Goal: Task Accomplishment & Management: Use online tool/utility

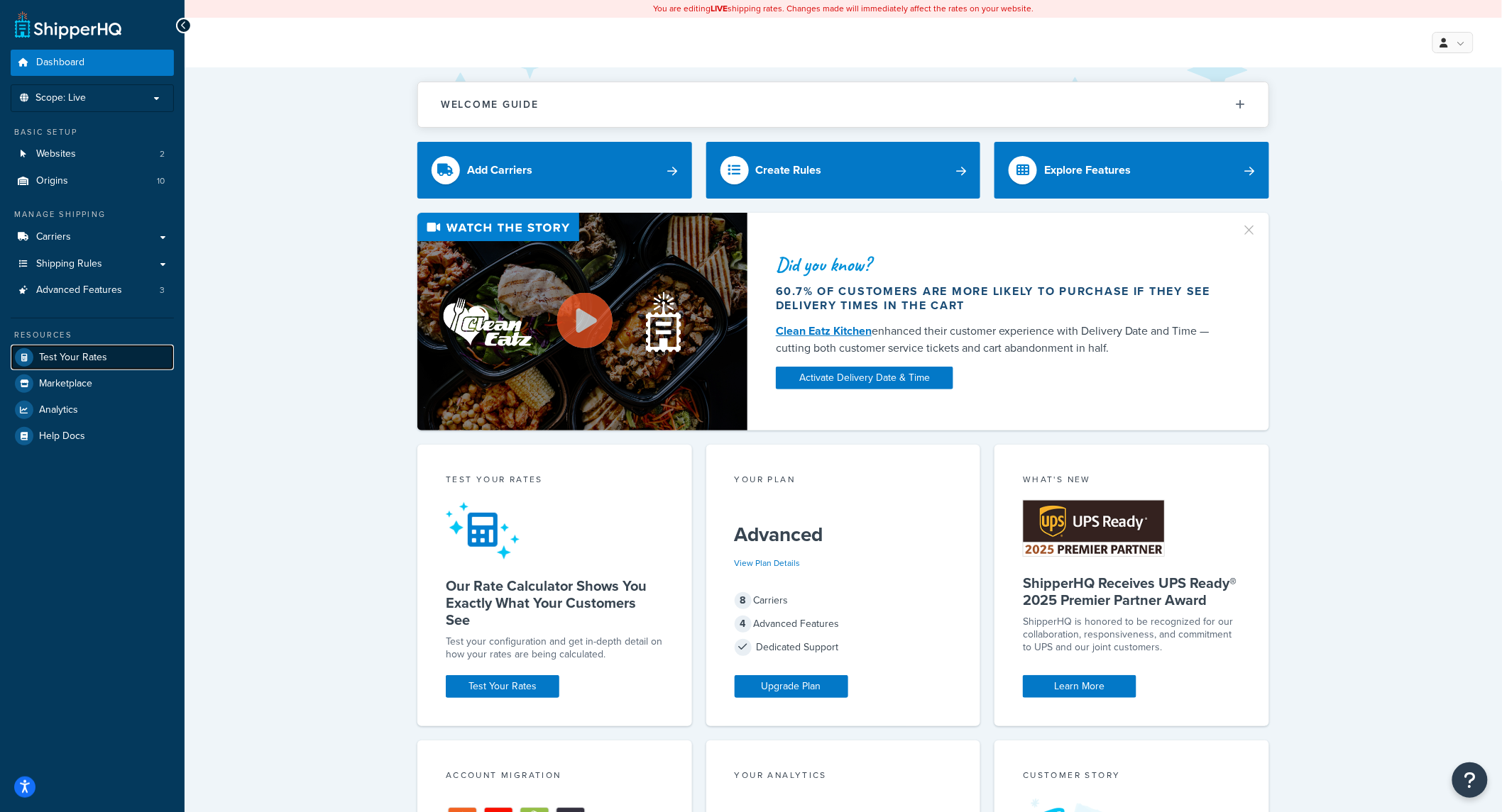
click at [87, 360] on span "Test Your Rates" at bounding box center [73, 358] width 68 height 12
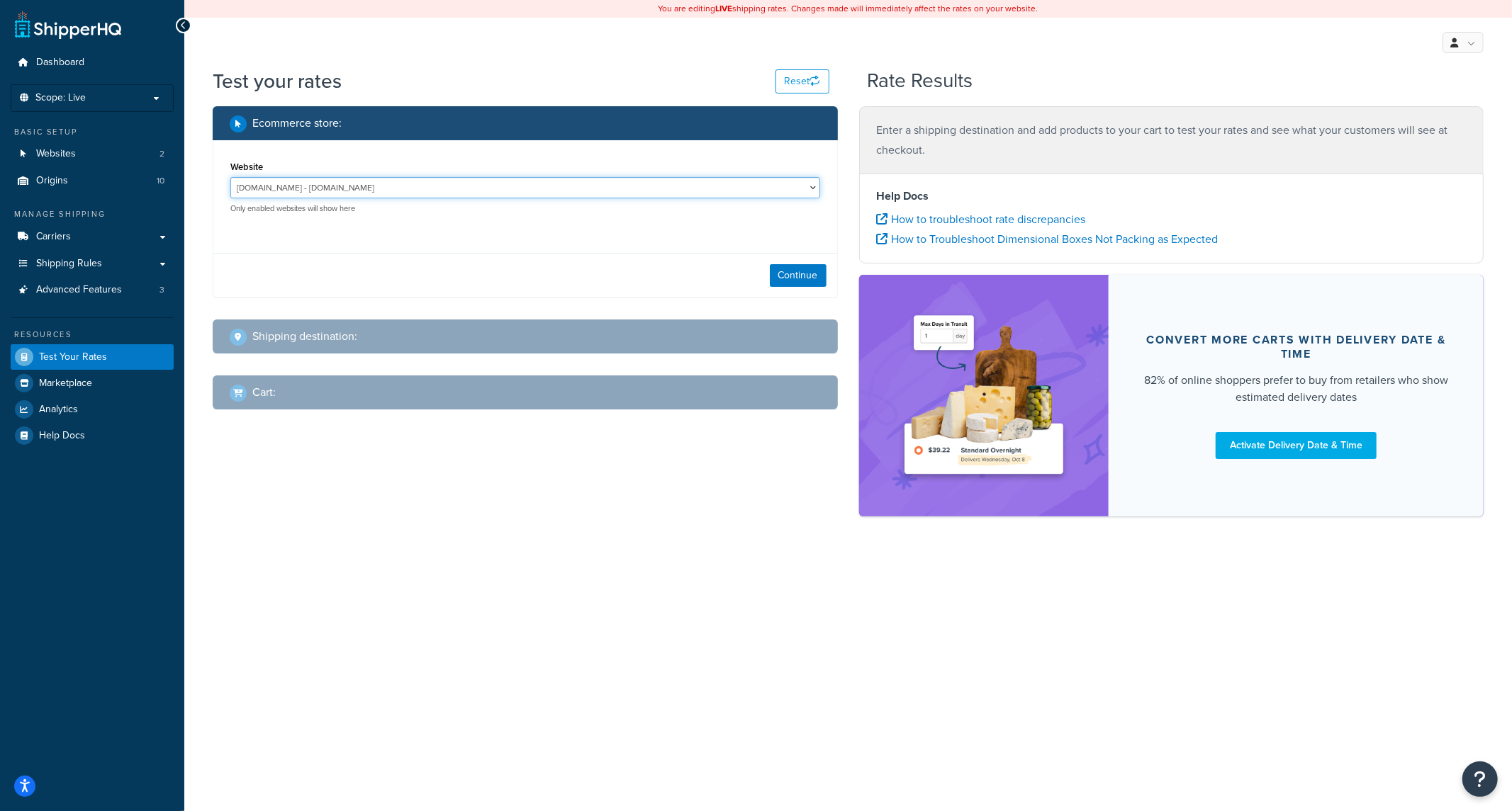
click at [392, 189] on select "[DOMAIN_NAME] - [DOMAIN_NAME] [DOMAIN_NAME] - [DOMAIN_NAME]" at bounding box center [525, 187] width 590 height 22
click at [817, 282] on button "Continue" at bounding box center [798, 276] width 56 height 23
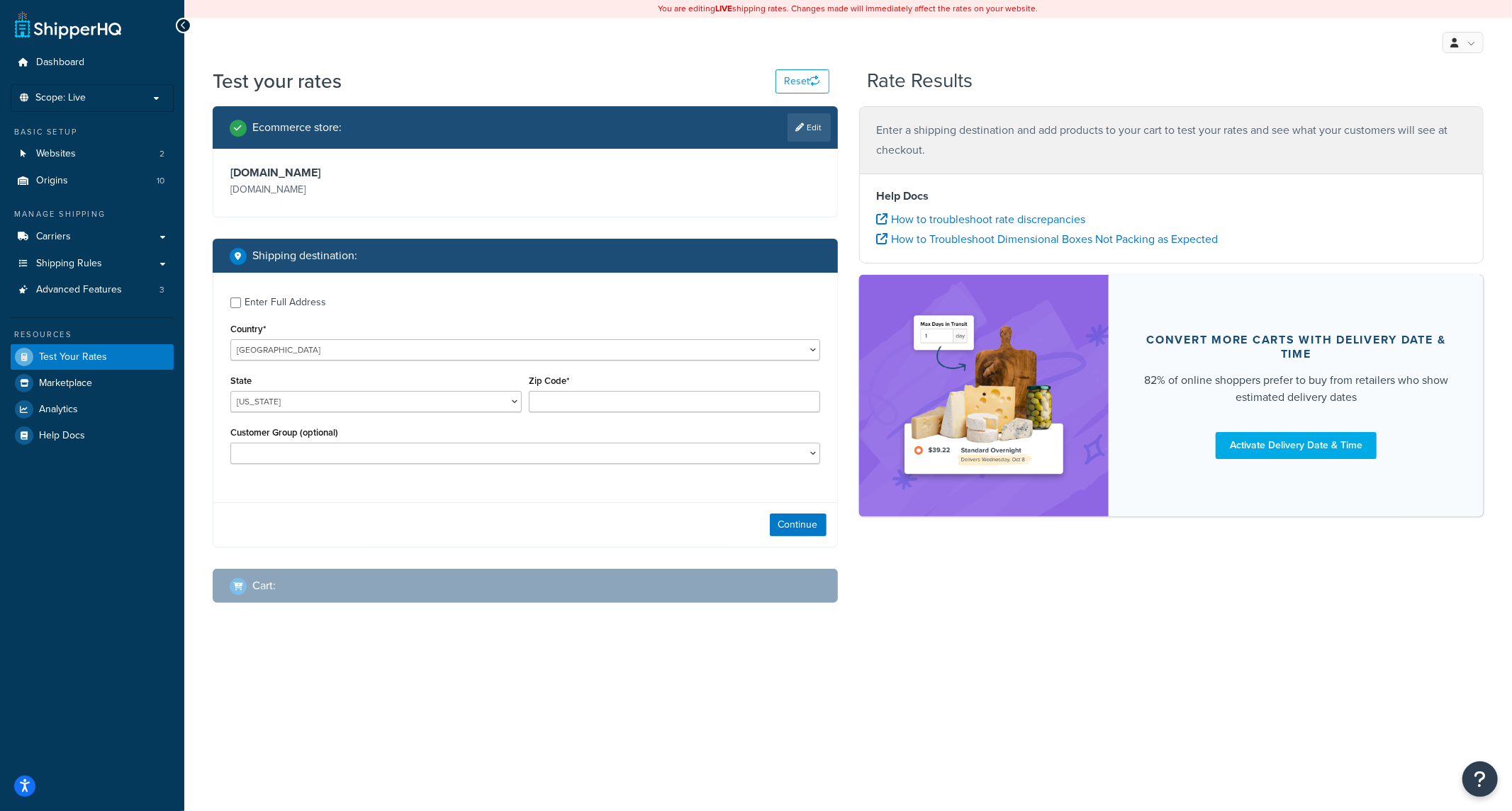
drag, startPoint x: 302, startPoint y: 305, endPoint x: 327, endPoint y: 309, distance: 25.3
click at [302, 306] on div "Enter Full Address" at bounding box center [285, 302] width 82 height 20
click at [241, 306] on input "Enter Full Address" at bounding box center [236, 303] width 10 height 10
checkbox input "true"
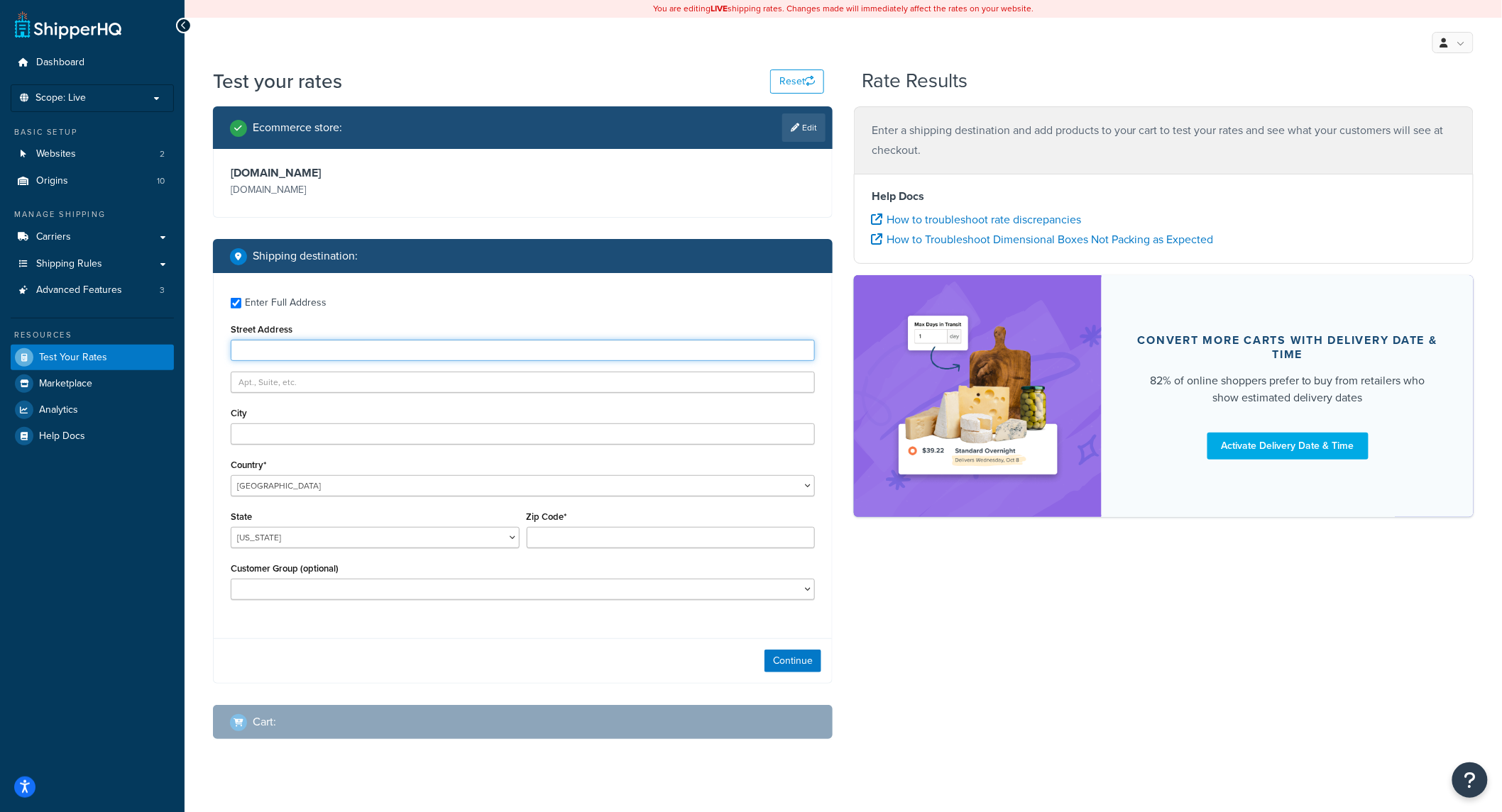
click at [337, 349] on input "Street Address" at bounding box center [522, 350] width 584 height 22
type input "[STREET_ADDRESS][PERSON_NAME]"
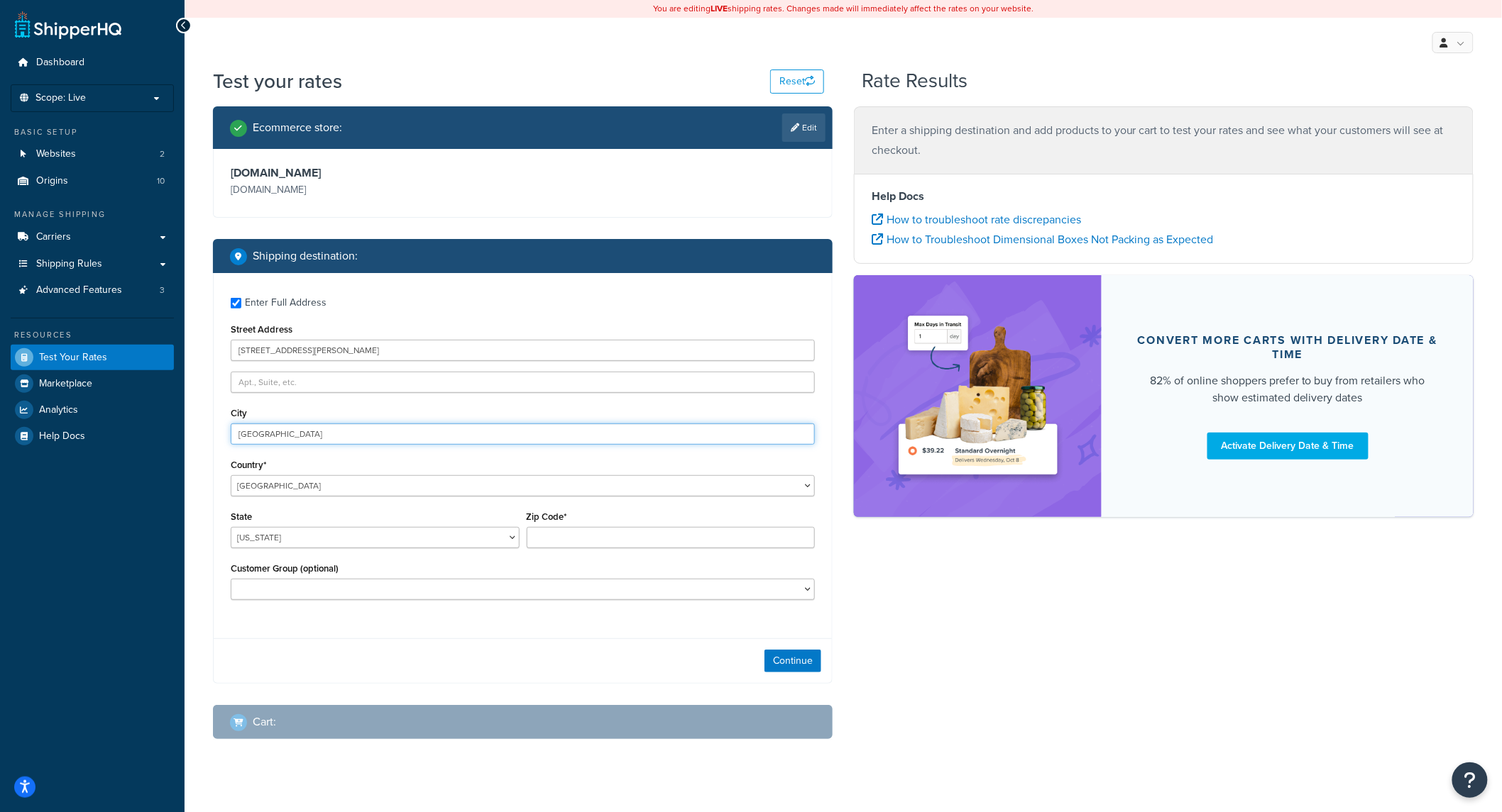
type input "[GEOGRAPHIC_DATA]"
select select "CA"
type input "94117"
click at [540, 585] on select "Logged In Not Logged in Retail Wholesale" at bounding box center [522, 589] width 584 height 22
click at [948, 613] on div "Ecommerce store : Edit [DOMAIN_NAME] [DOMAIN_NAME] Shipping destination : Enter…" at bounding box center [843, 434] width 1282 height 655
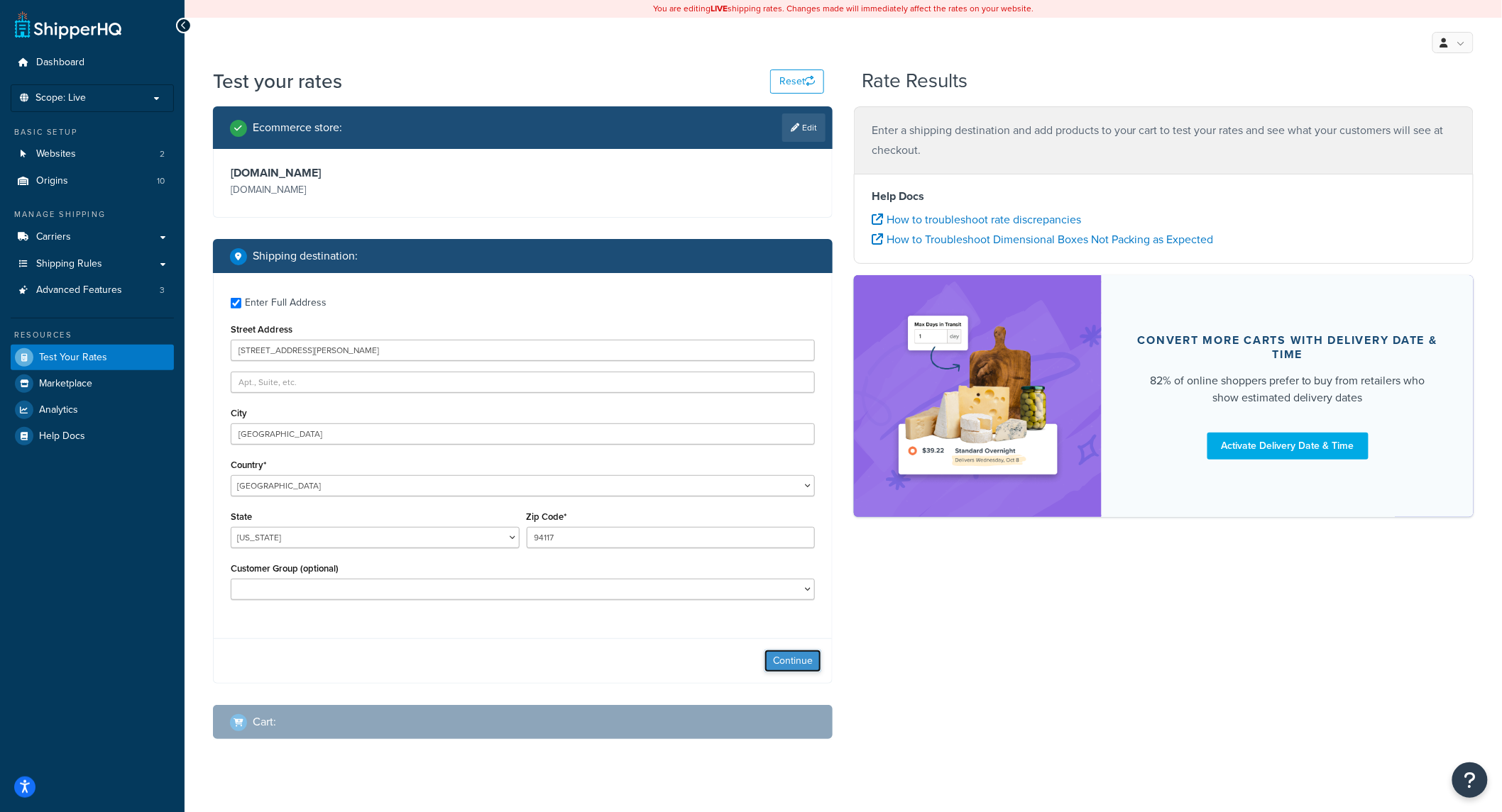
click at [798, 669] on button "Continue" at bounding box center [792, 661] width 57 height 23
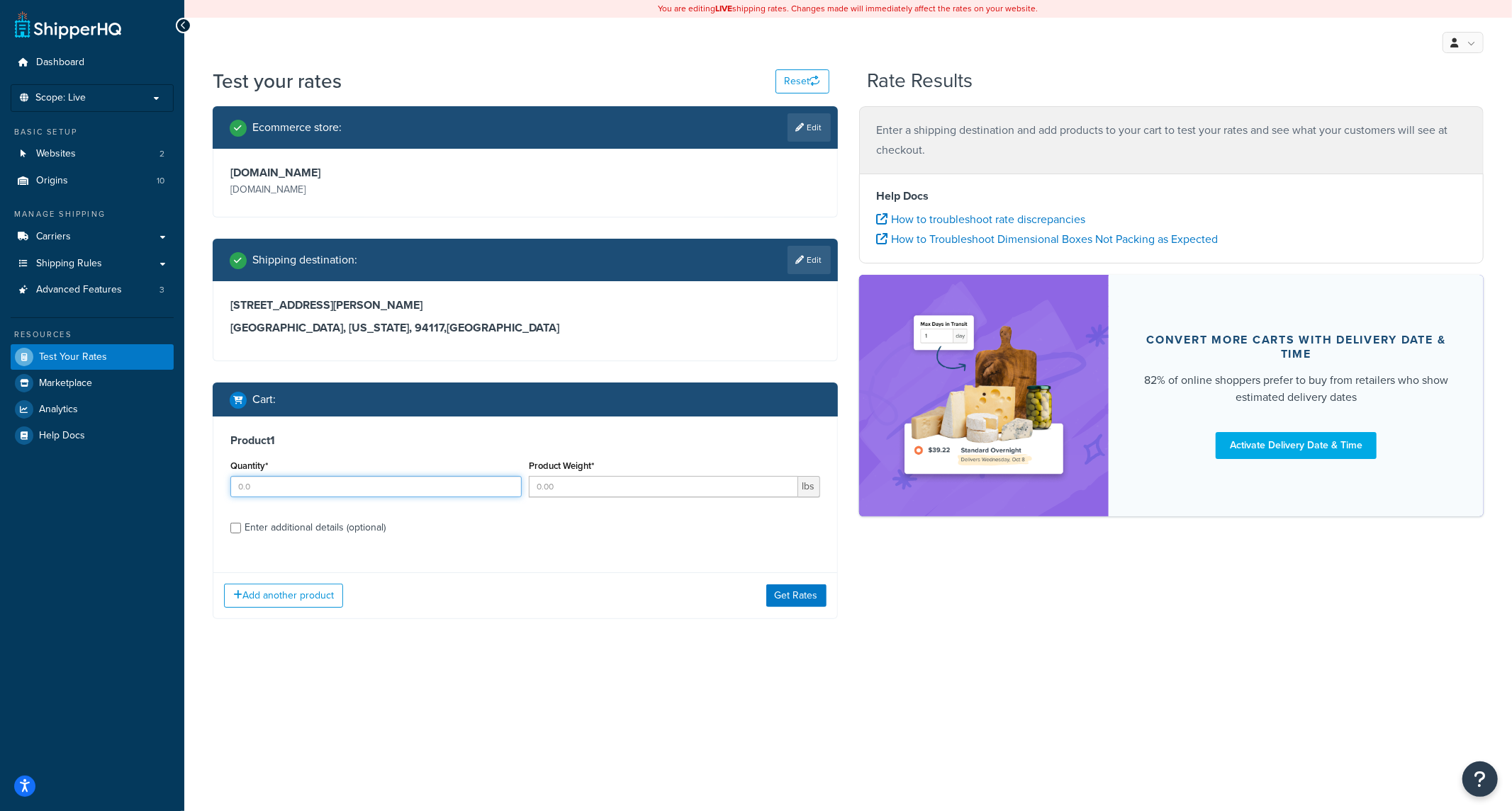
click at [447, 489] on input "Quantity*" at bounding box center [376, 486] width 291 height 22
type input "38"
click at [633, 489] on input "Product Weight*" at bounding box center [663, 486] width 270 height 22
type input "2"
drag, startPoint x: 499, startPoint y: 558, endPoint x: 429, endPoint y: 548, distance: 70.7
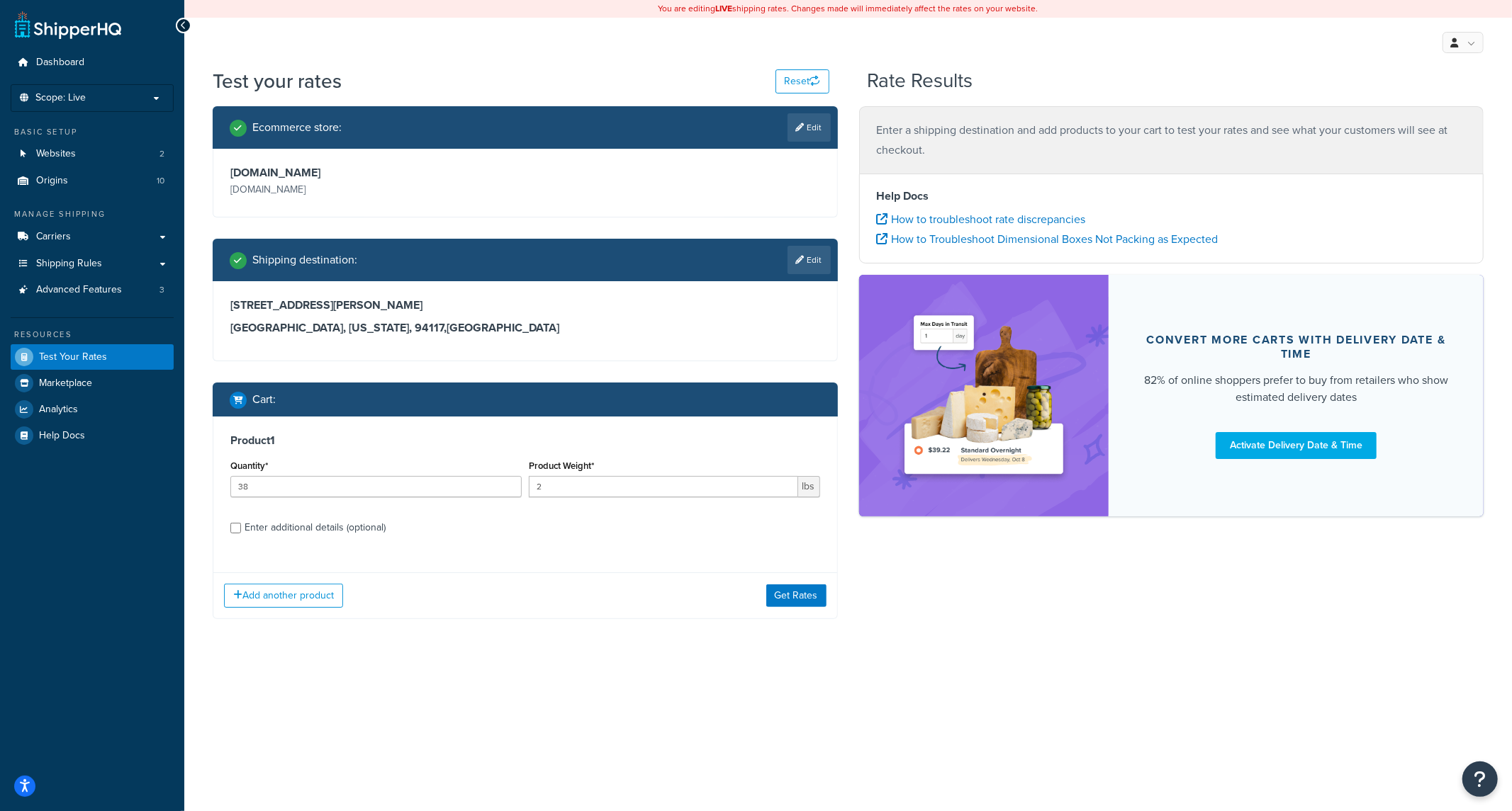
click at [499, 558] on div "Product 1 Quantity* 38 Product Weight* 2 lbs Enter additional details (optional)" at bounding box center [525, 489] width 623 height 146
click at [374, 531] on div "Enter additional details (optional)" at bounding box center [315, 527] width 141 height 20
click at [241, 531] on input "Enter additional details (optional)" at bounding box center [236, 528] width 10 height 10
checkbox input "true"
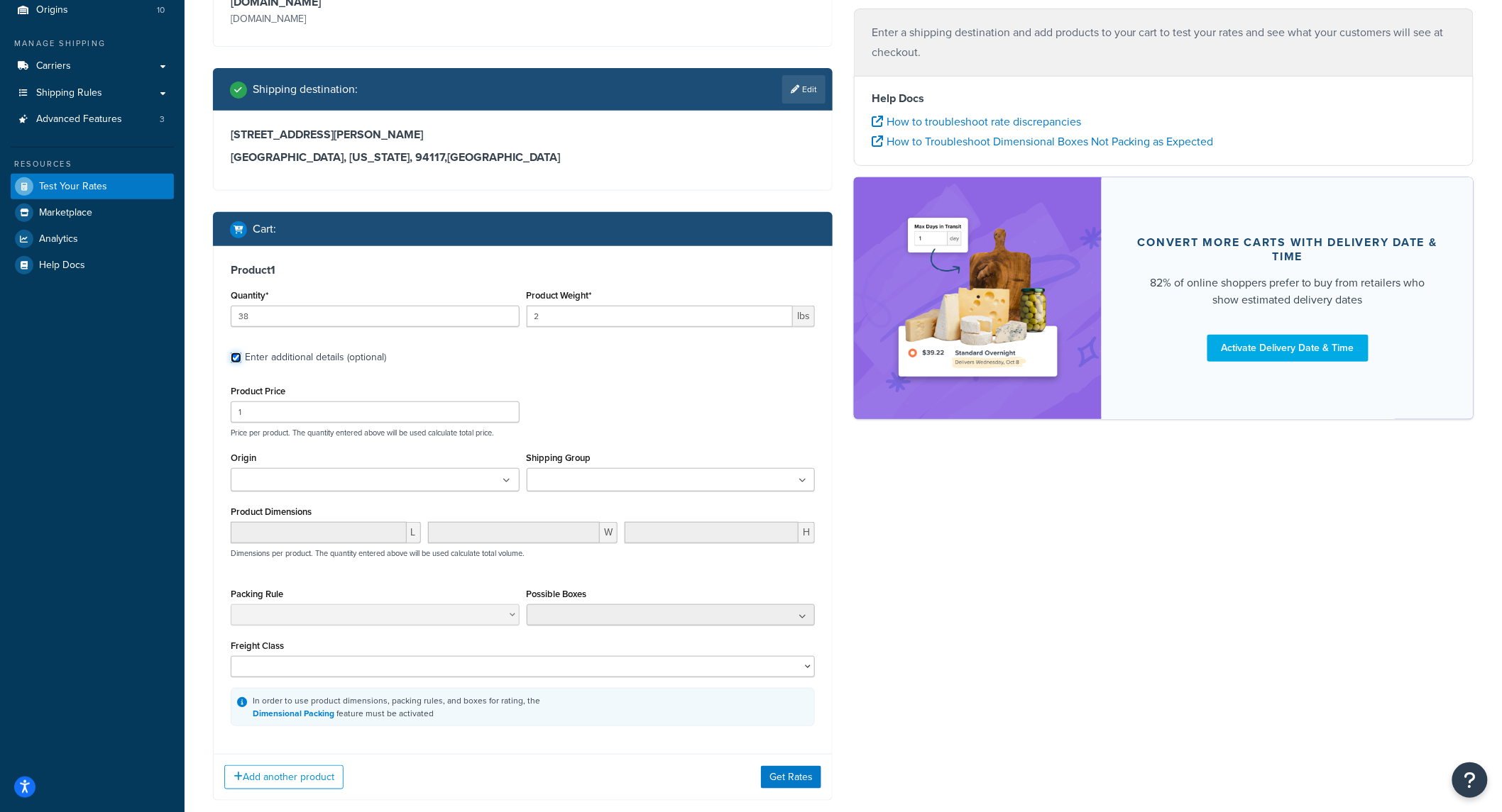
scroll to position [254, 0]
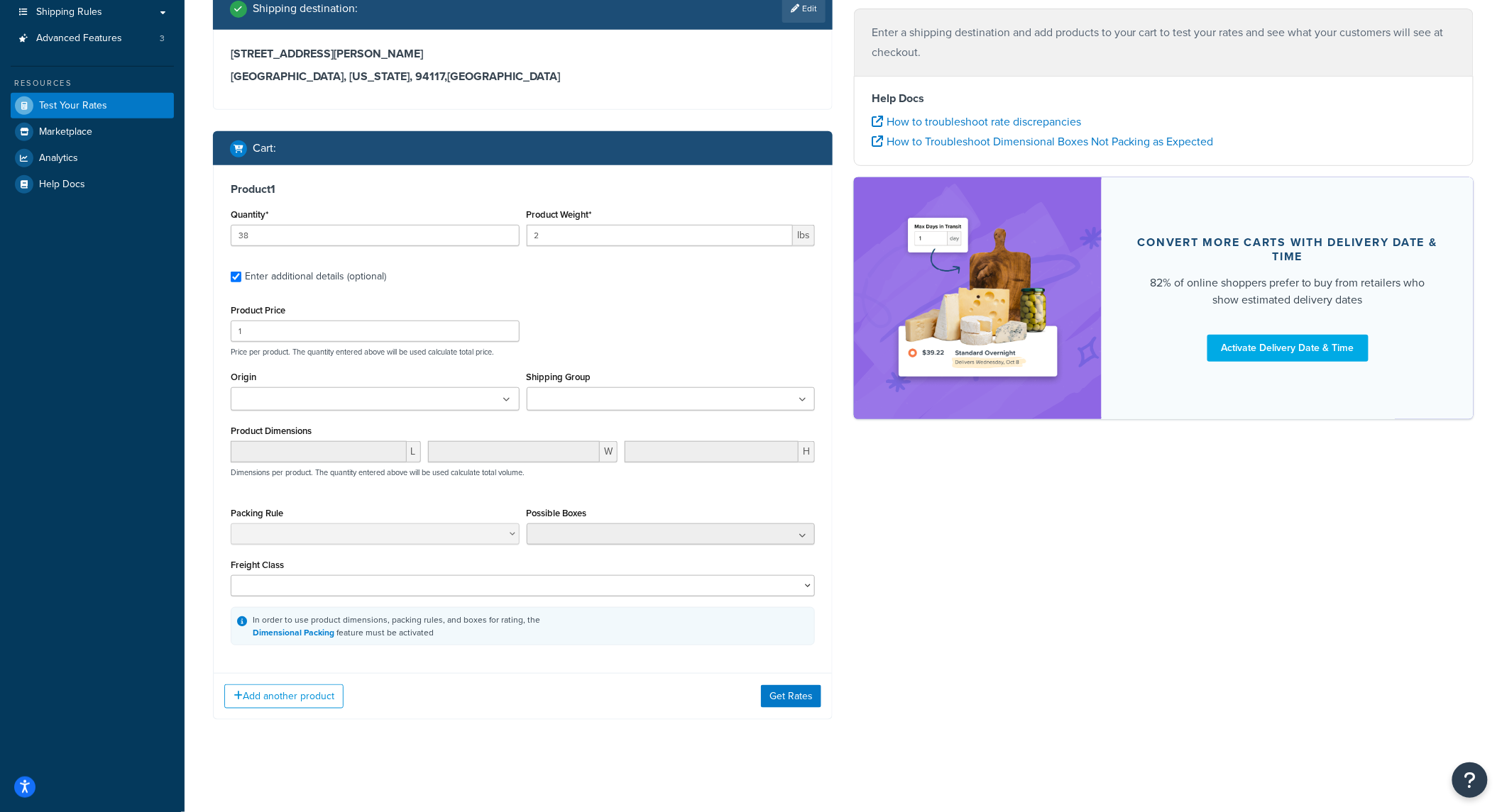
click at [289, 405] on input "Origin" at bounding box center [298, 400] width 126 height 16
click at [308, 387] on ul at bounding box center [375, 399] width 289 height 23
click at [296, 406] on input "Origin" at bounding box center [298, 400] width 126 height 16
type input "c"
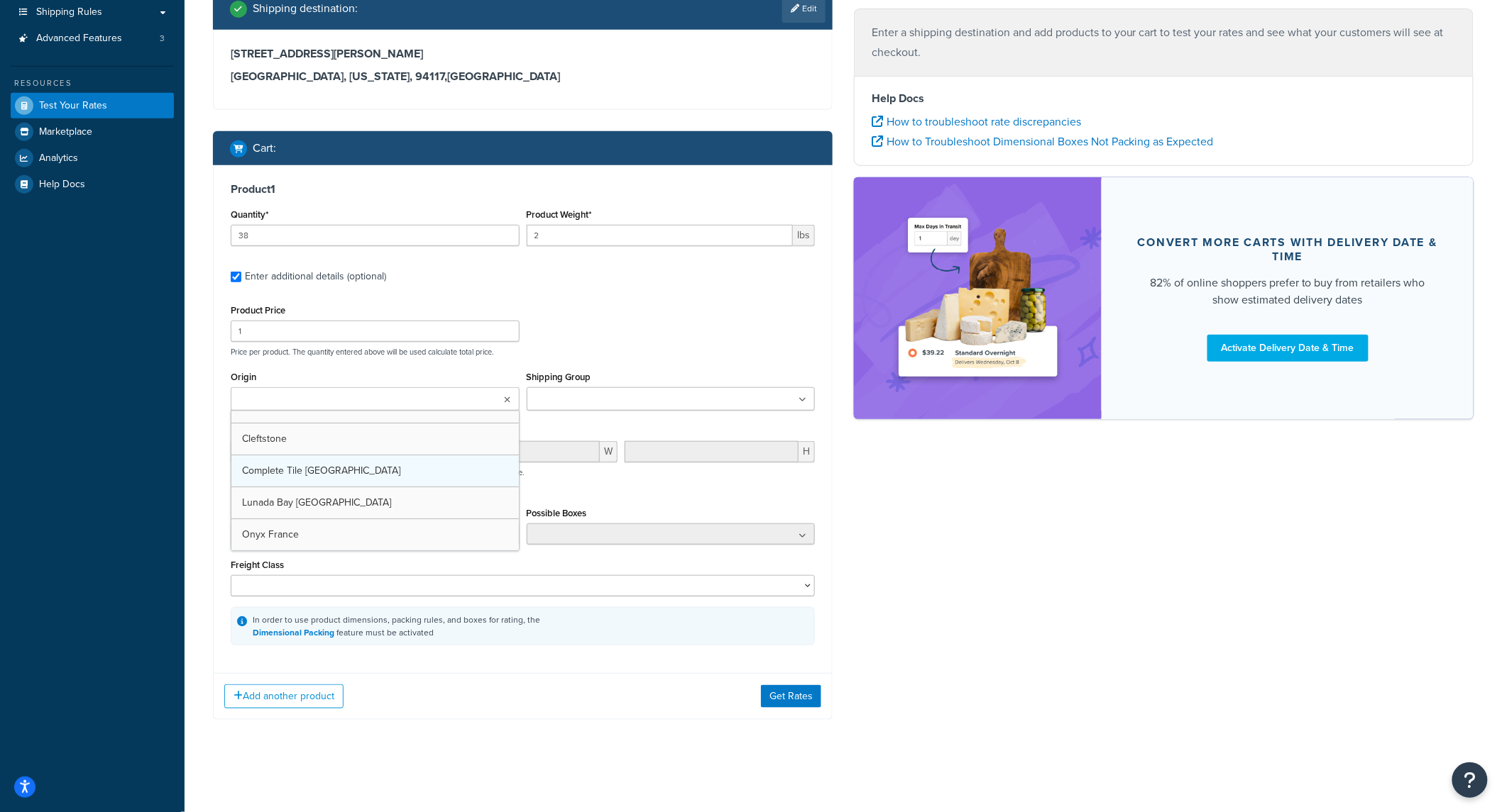
scroll to position [146, 0]
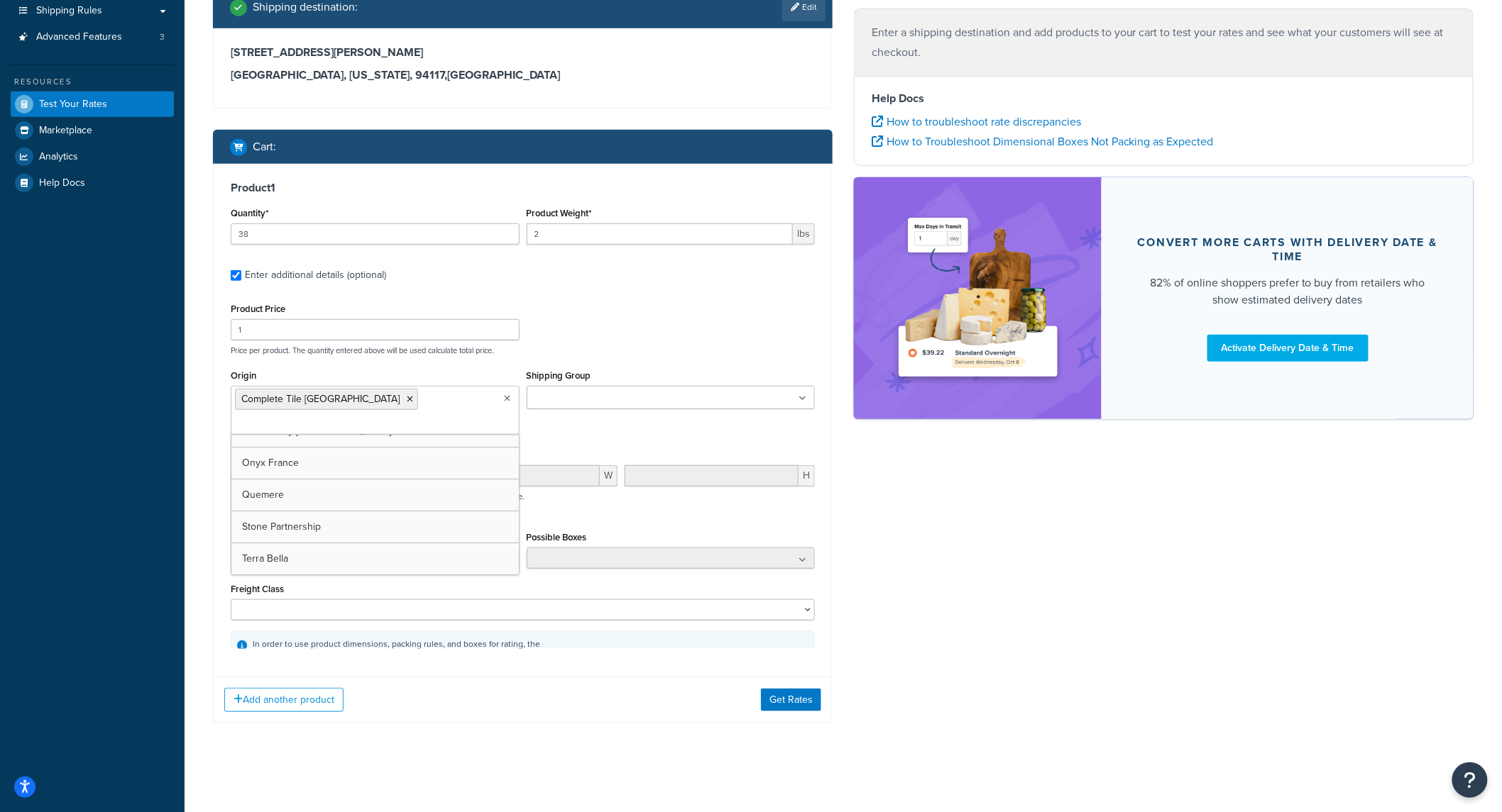
click at [934, 587] on div "Ecommerce store : Edit [DOMAIN_NAME] [DOMAIN_NAME] Shipping destination : Edit …" at bounding box center [843, 299] width 1282 height 892
drag, startPoint x: 774, startPoint y: 693, endPoint x: 802, endPoint y: 693, distance: 28.0
click at [778, 692] on button "Get Rates" at bounding box center [791, 700] width 60 height 23
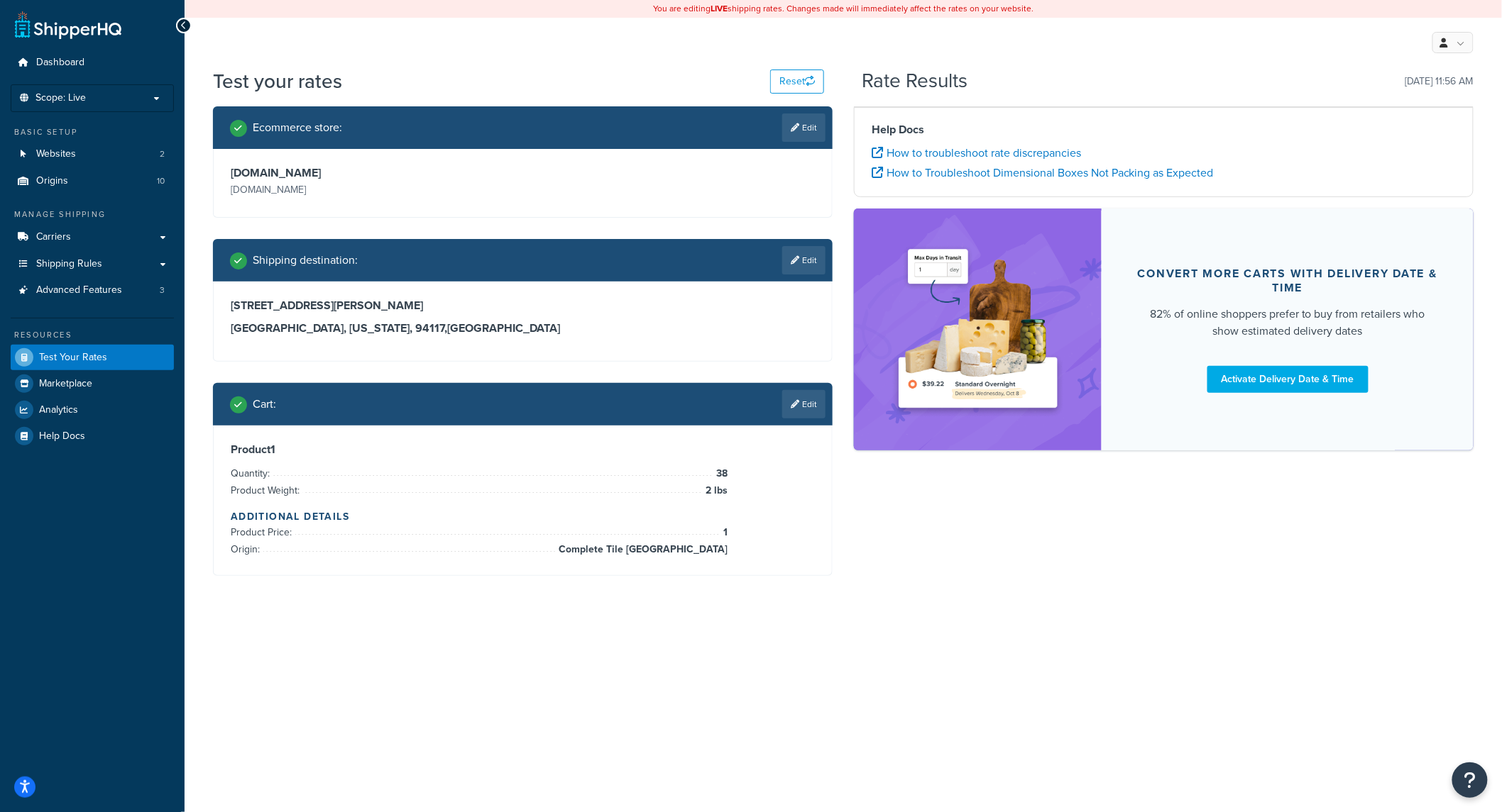
scroll to position [0, 0]
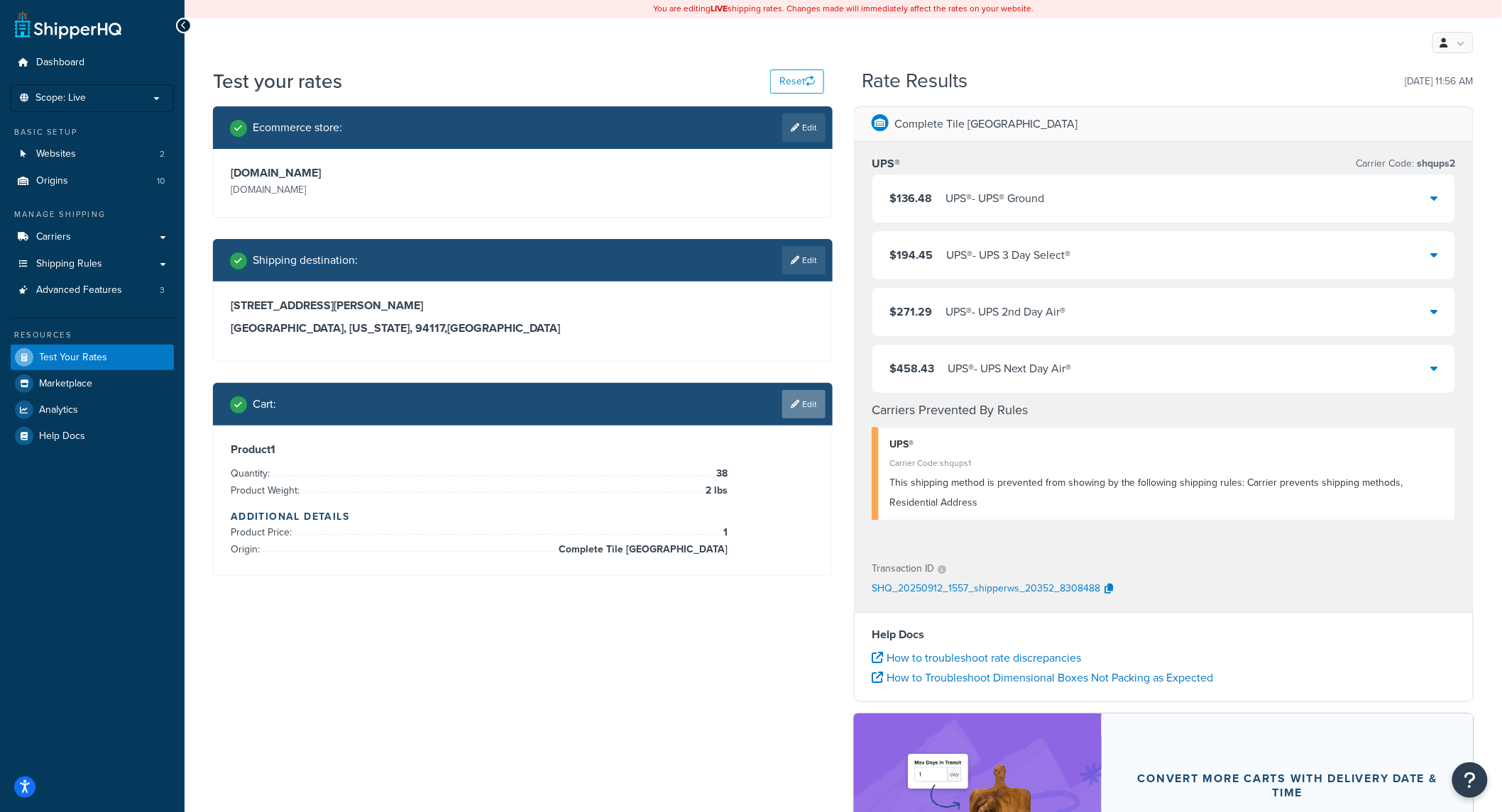
click at [809, 407] on link "Edit" at bounding box center [803, 405] width 43 height 28
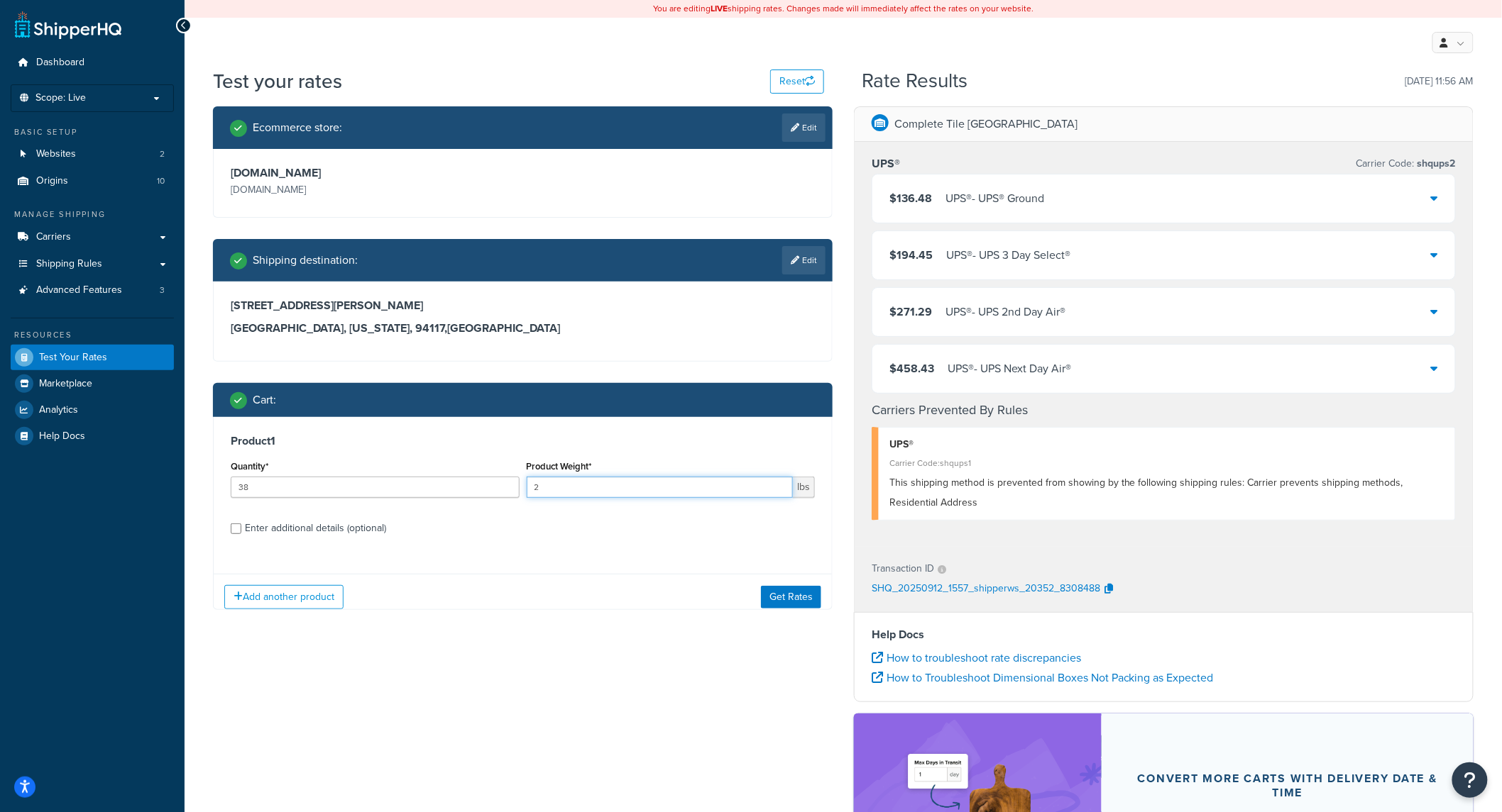
click at [667, 492] on input "2" at bounding box center [660, 487] width 267 height 22
click at [670, 492] on input "2" at bounding box center [660, 487] width 267 height 22
type input "2.5"
click at [799, 599] on button "Get Rates" at bounding box center [791, 596] width 60 height 23
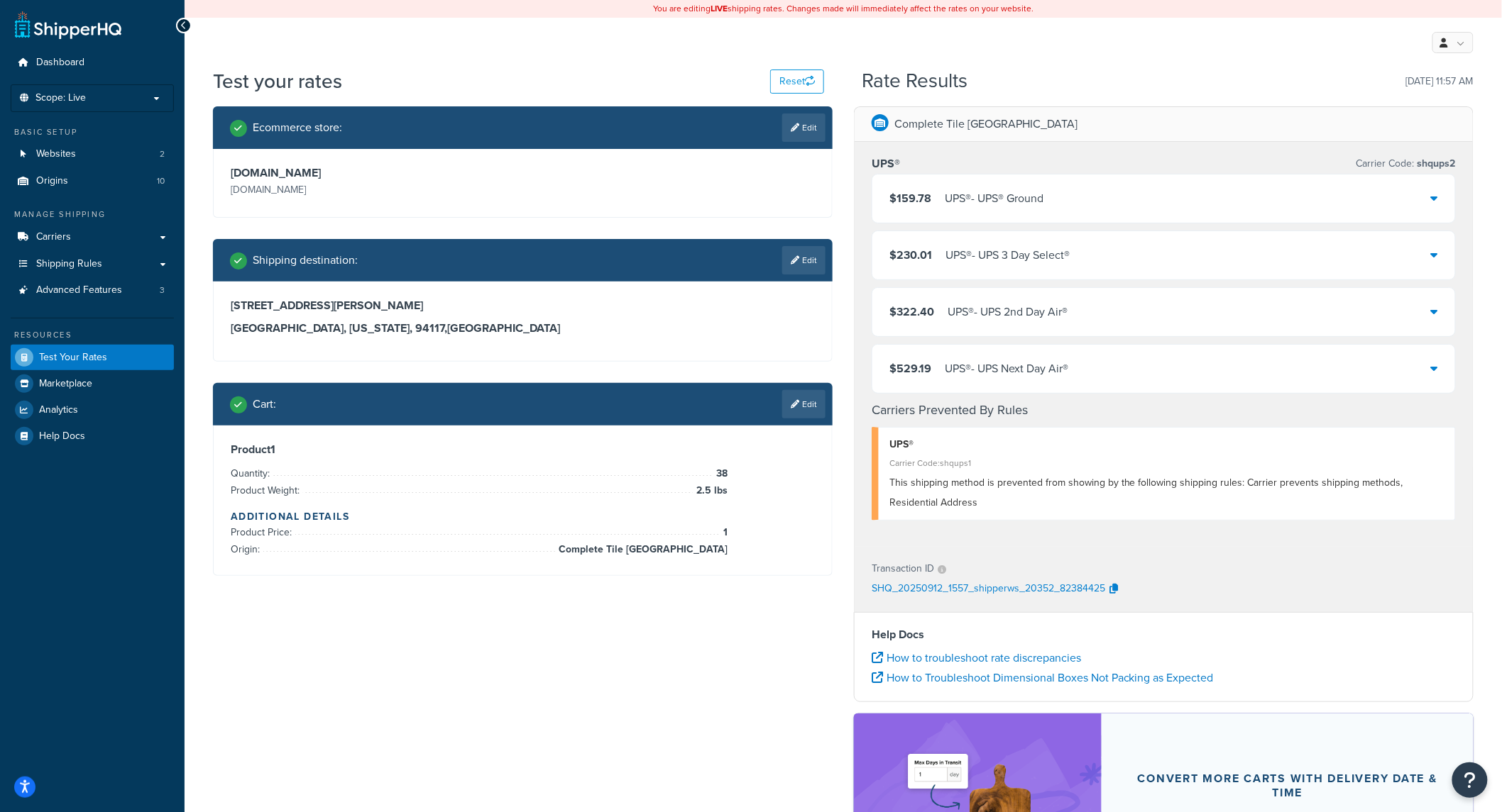
click at [1434, 202] on icon at bounding box center [1434, 198] width 7 height 11
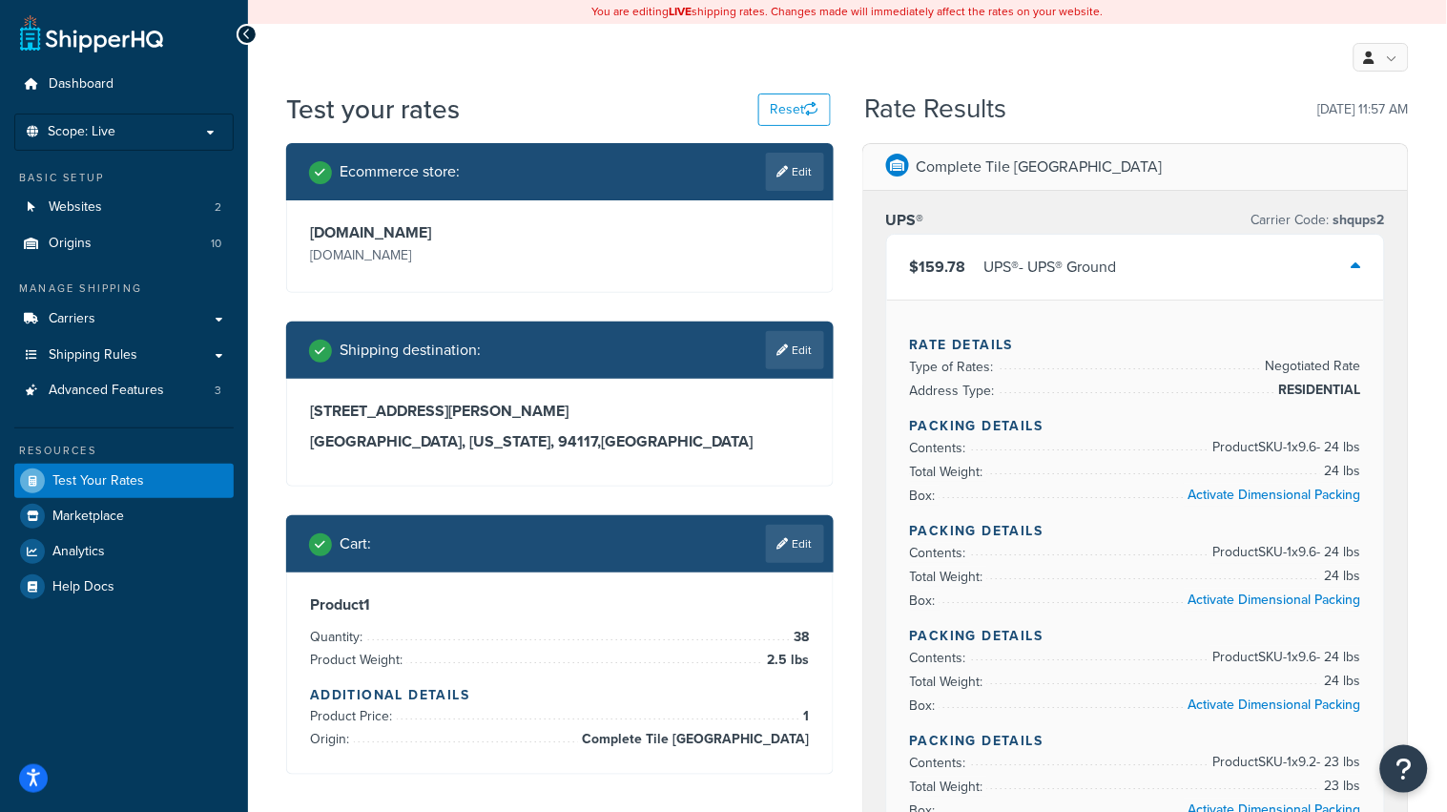
click at [811, 545] on link "Edit" at bounding box center [795, 544] width 58 height 38
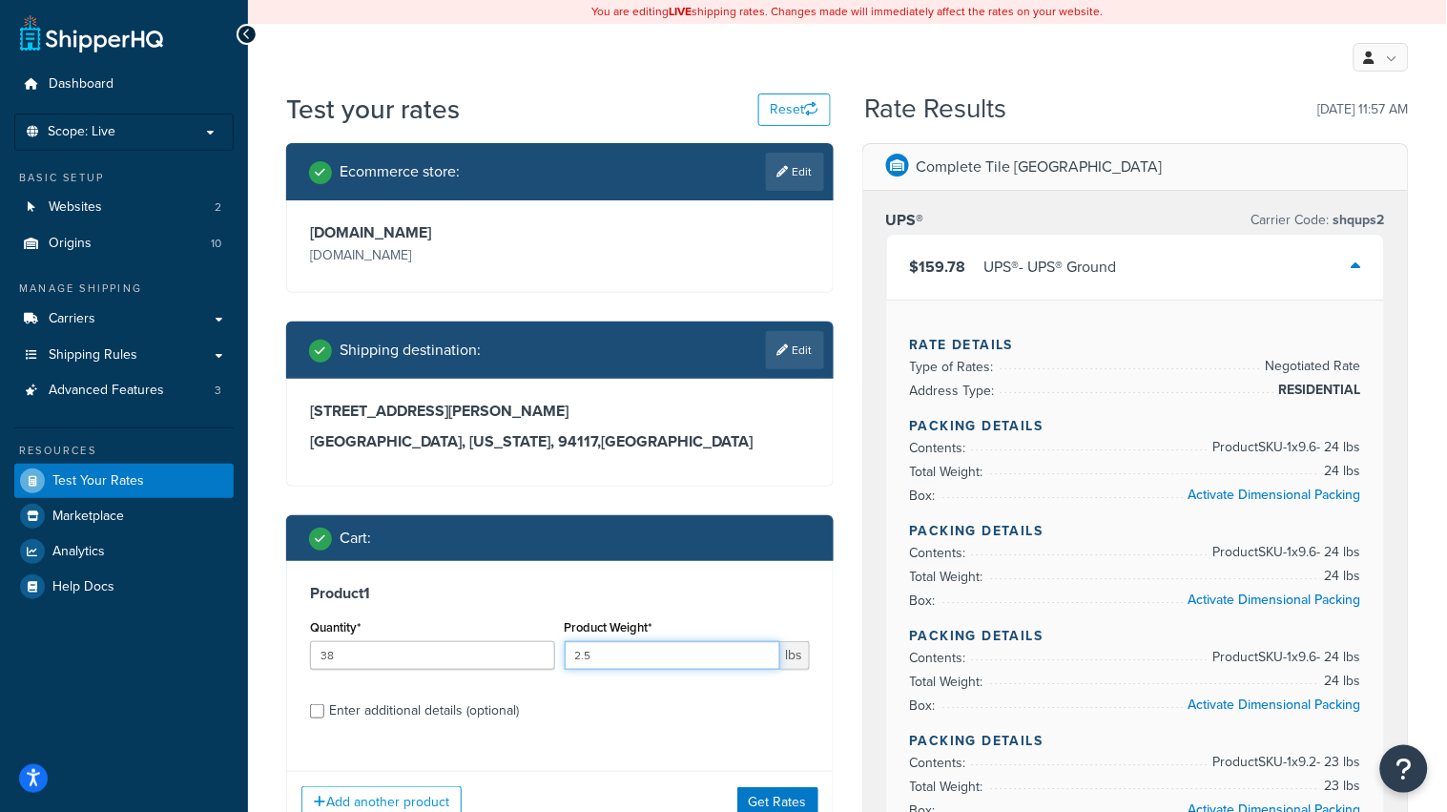
click at [709, 647] on input "2.5" at bounding box center [673, 655] width 216 height 29
click at [710, 647] on input "2.5" at bounding box center [673, 655] width 216 height 29
drag, startPoint x: 710, startPoint y: 647, endPoint x: 711, endPoint y: 635, distance: 11.5
click at [715, 643] on input "2.5" at bounding box center [673, 655] width 216 height 29
type input "1.5"
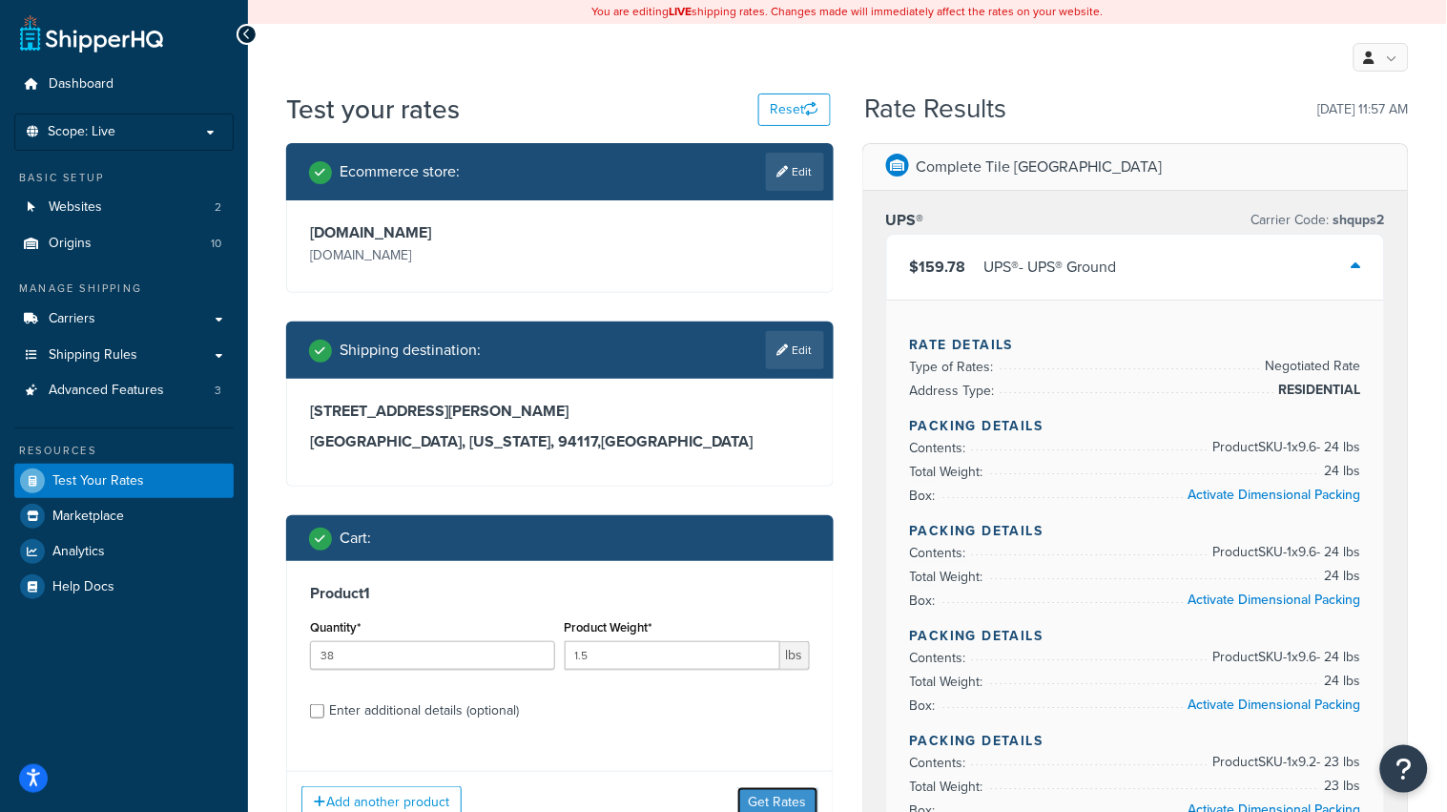
click at [771, 798] on button "Get Rates" at bounding box center [777, 802] width 81 height 31
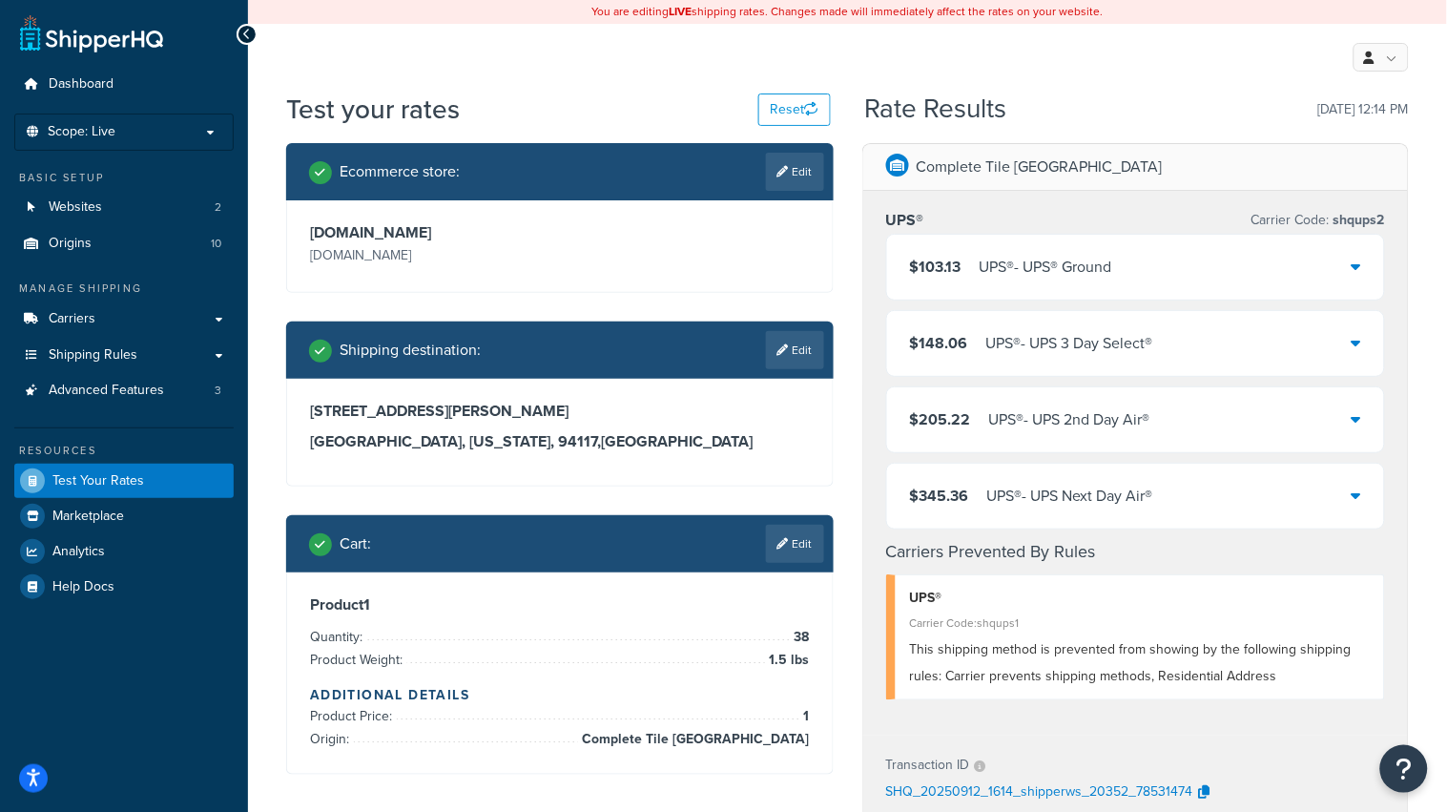
click at [1123, 258] on div "$103.13 UPS® - UPS® Ground" at bounding box center [1136, 267] width 498 height 65
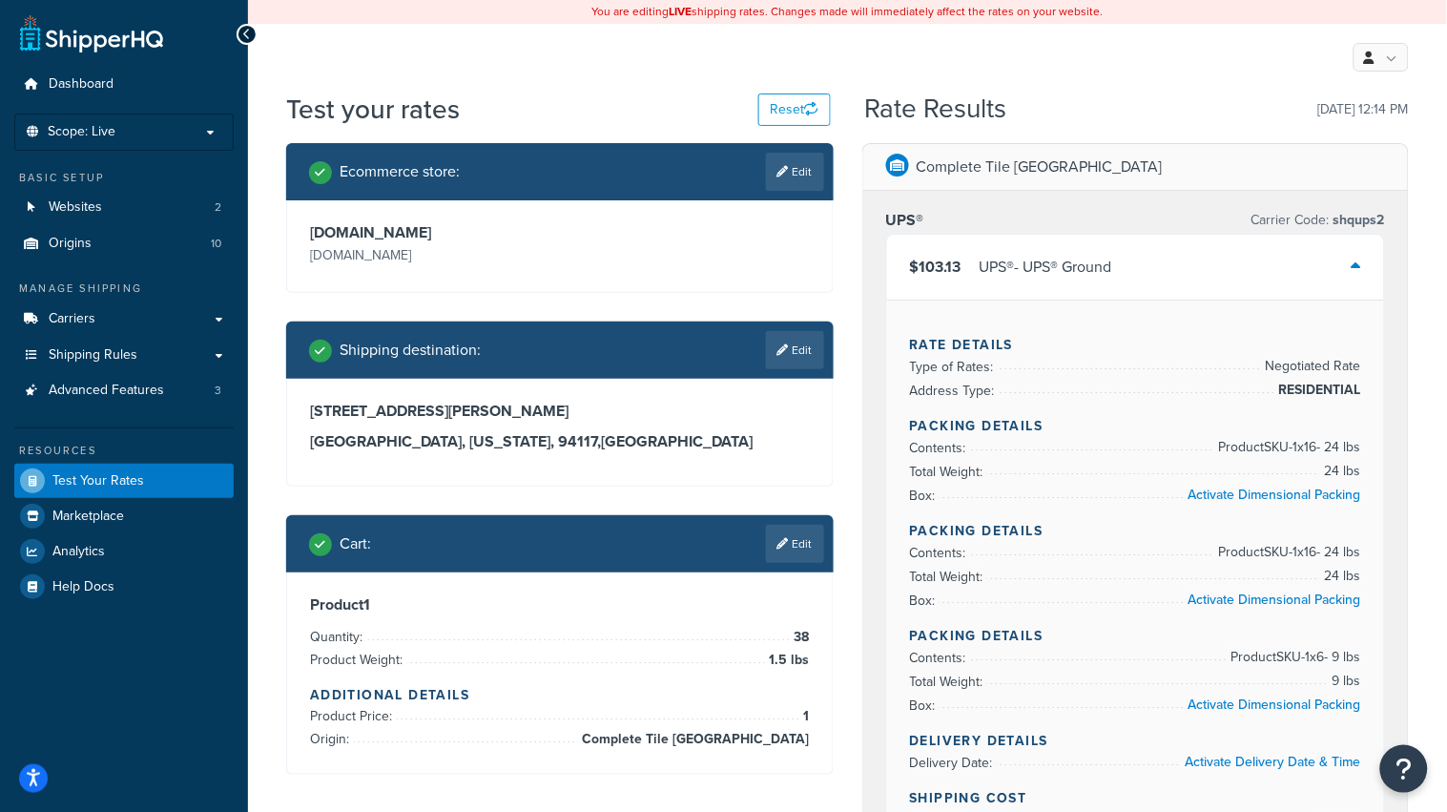
click at [1145, 248] on div "$103.13 UPS® - UPS® Ground" at bounding box center [1136, 267] width 498 height 65
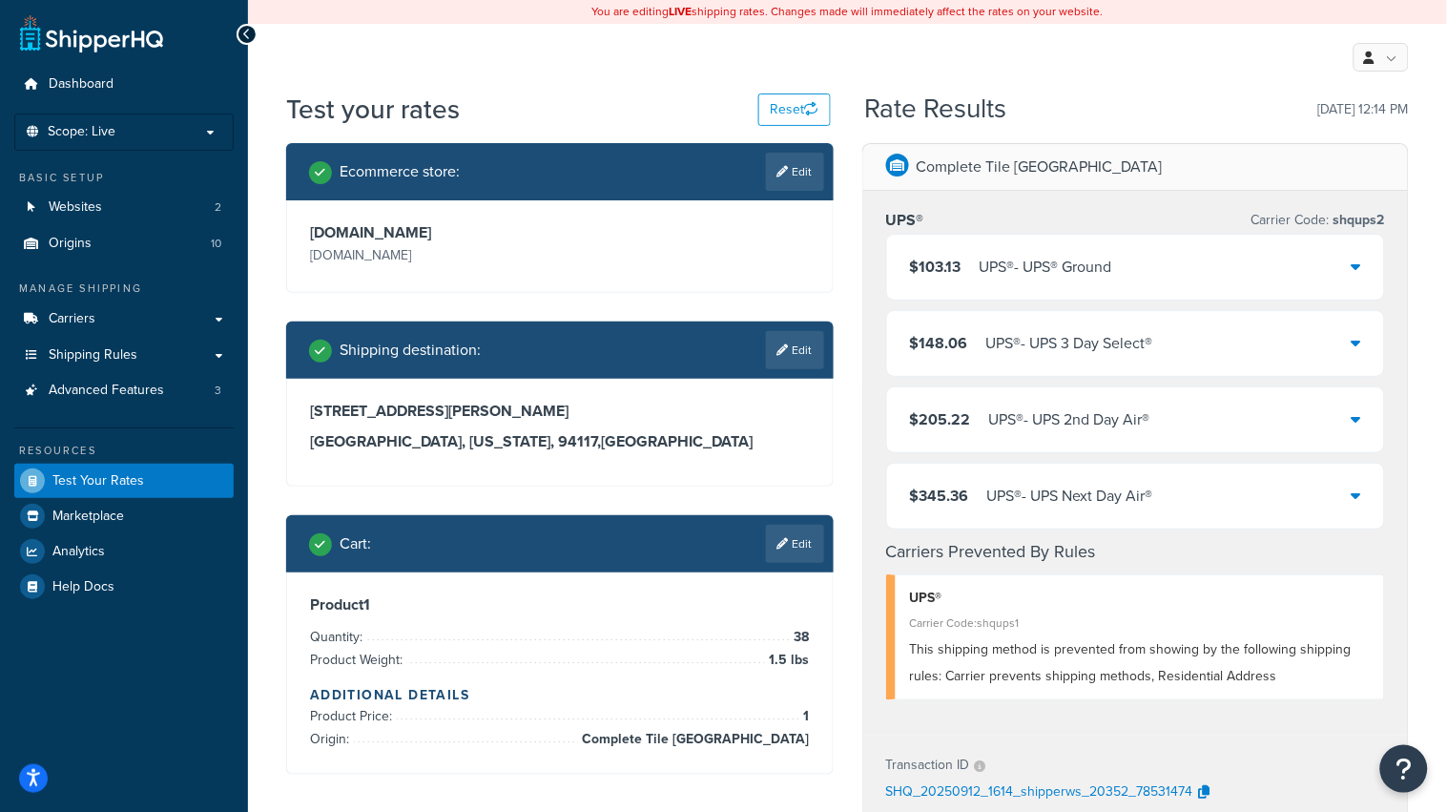
click at [1149, 337] on div "UPS® - UPS 3 Day Select®" at bounding box center [1069, 343] width 167 height 27
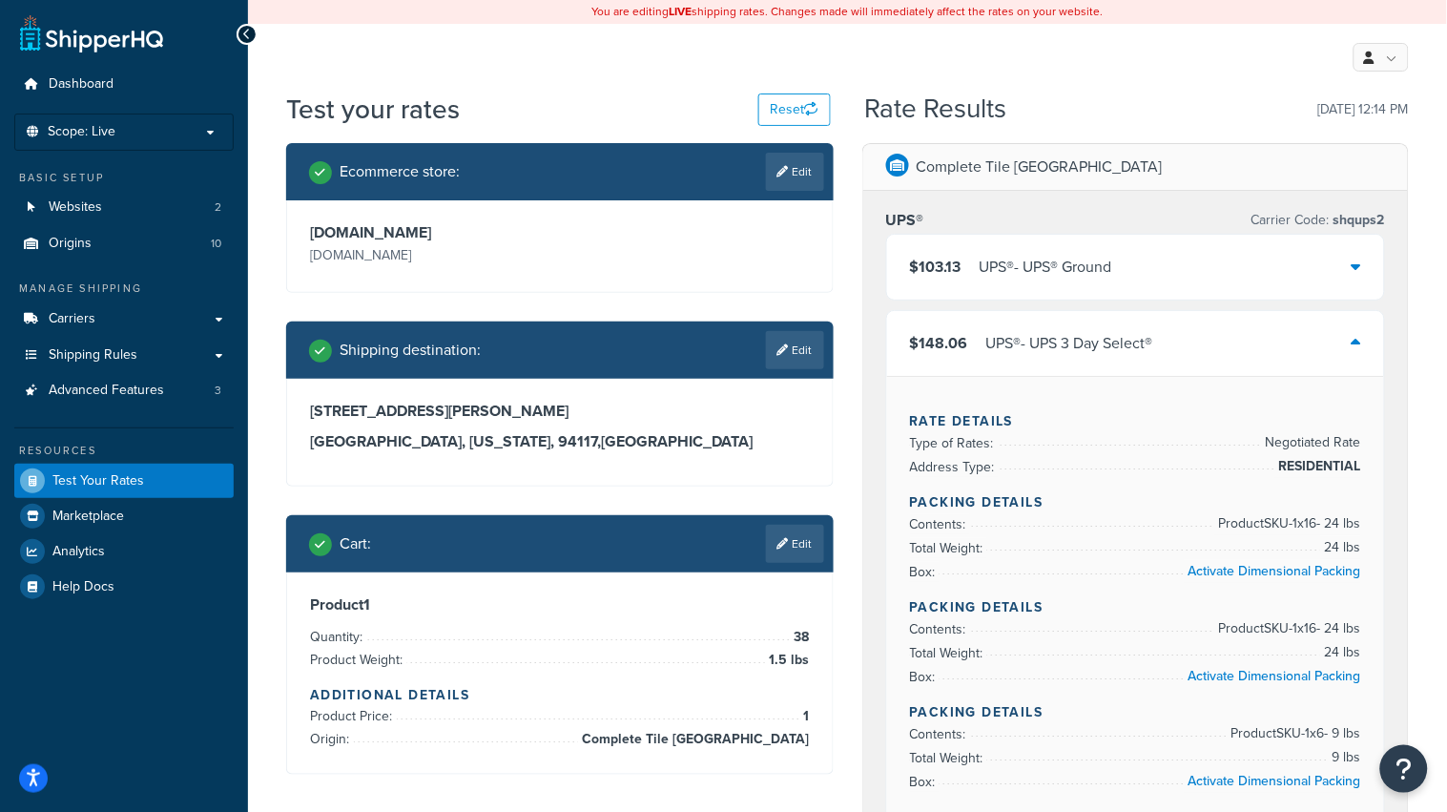
click at [1110, 326] on div "$148.06 UPS® - UPS 3 Day Select®" at bounding box center [1136, 343] width 498 height 65
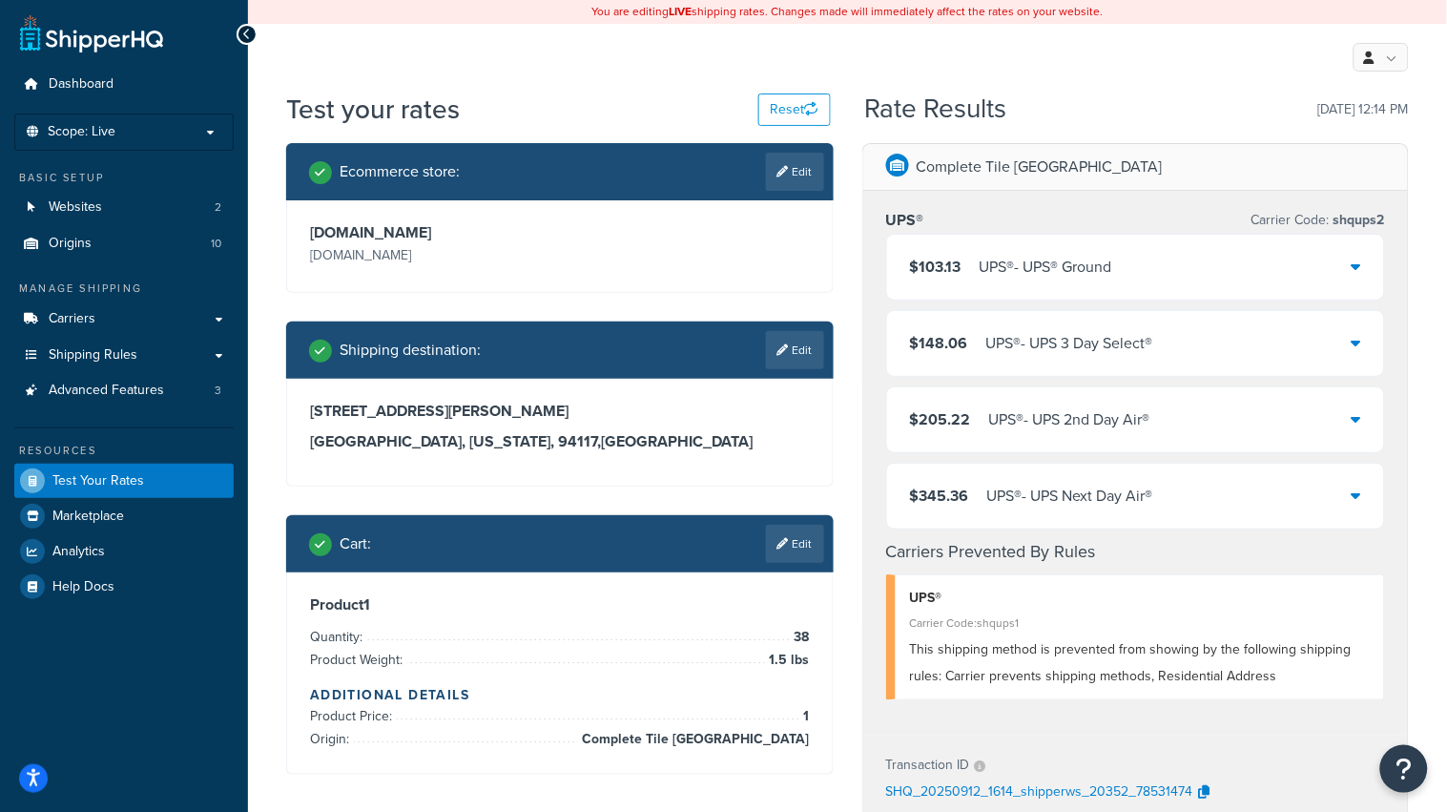
click at [798, 553] on link "Edit" at bounding box center [795, 544] width 58 height 38
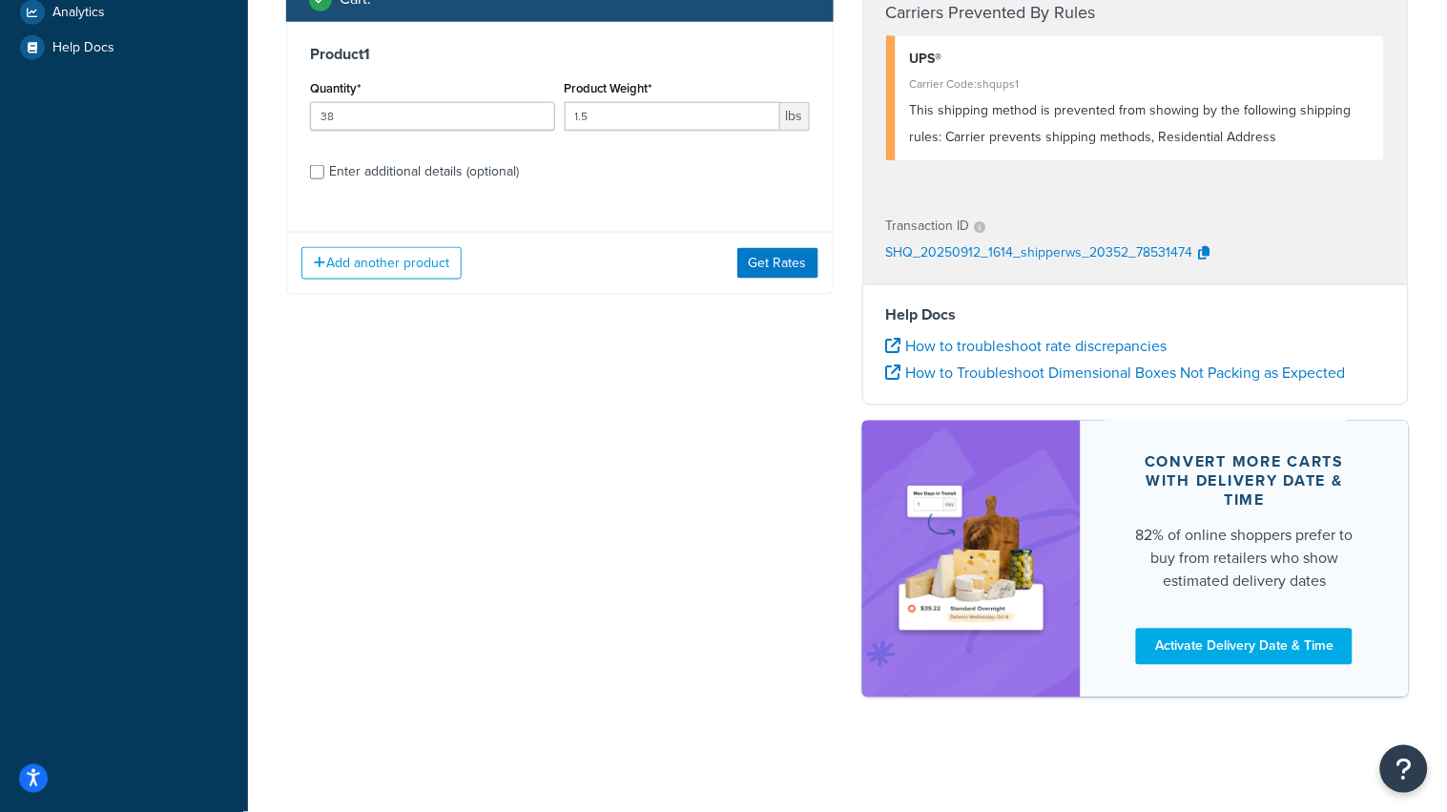
scroll to position [258, 0]
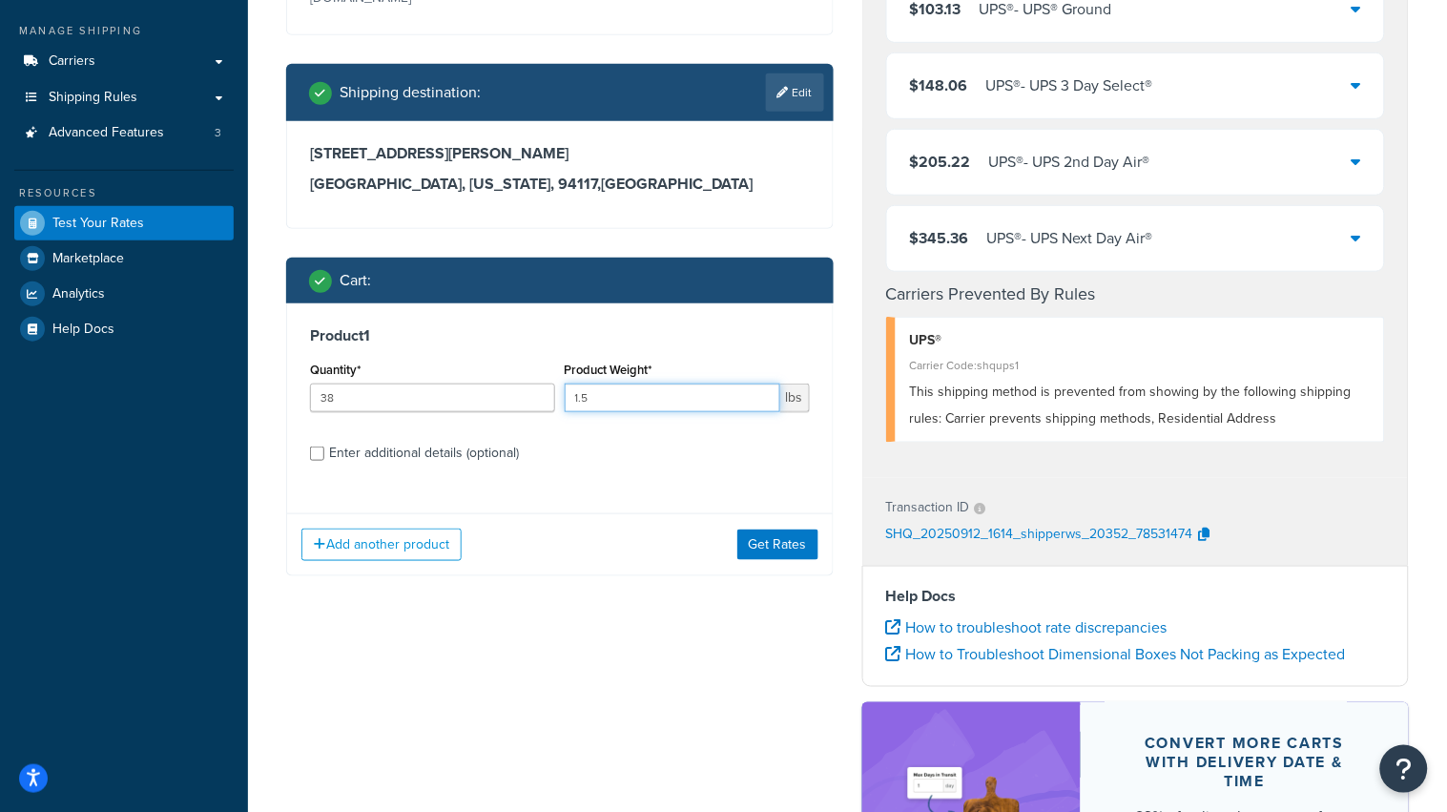
click at [661, 405] on input "1.5" at bounding box center [673, 397] width 216 height 29
type input "2"
click at [777, 558] on button "Get Rates" at bounding box center [777, 544] width 81 height 31
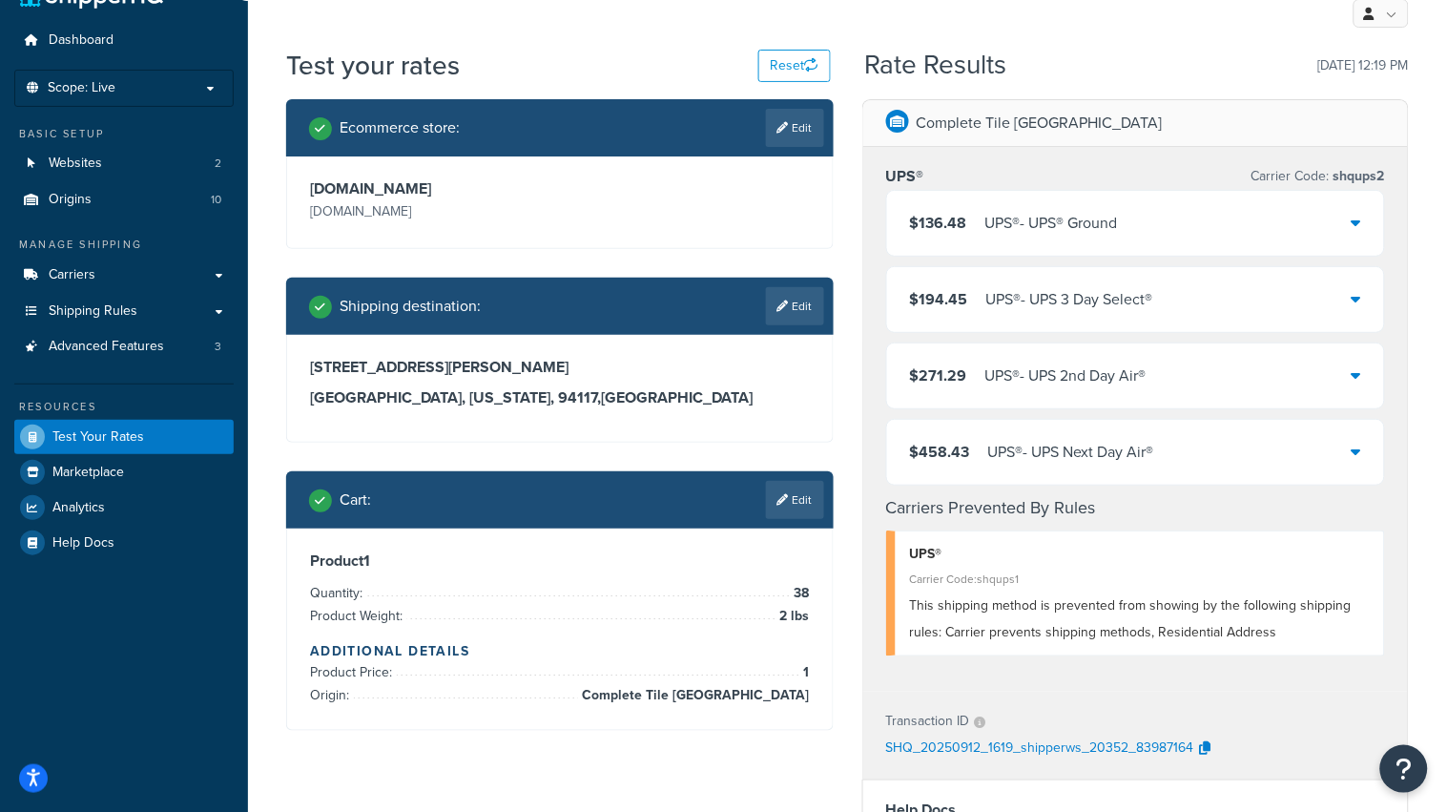
scroll to position [0, 0]
